Goal: Complete application form

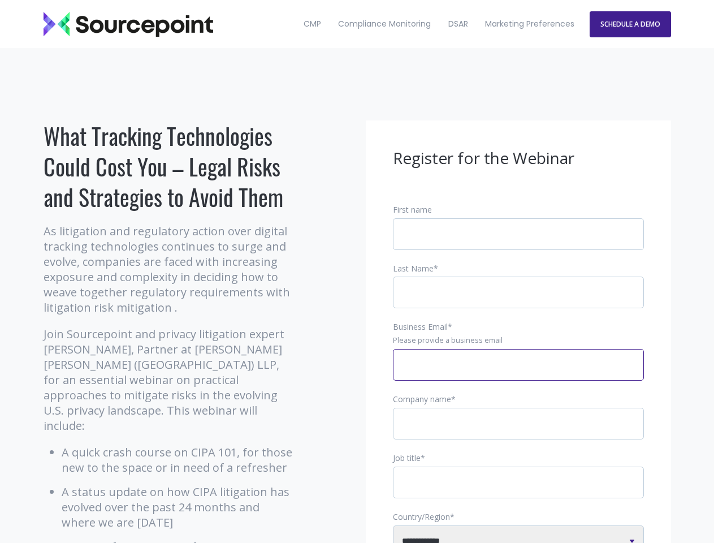
click at [519, 374] on input "Business Email *" at bounding box center [518, 365] width 251 height 32
